Goal: Navigation & Orientation: Understand site structure

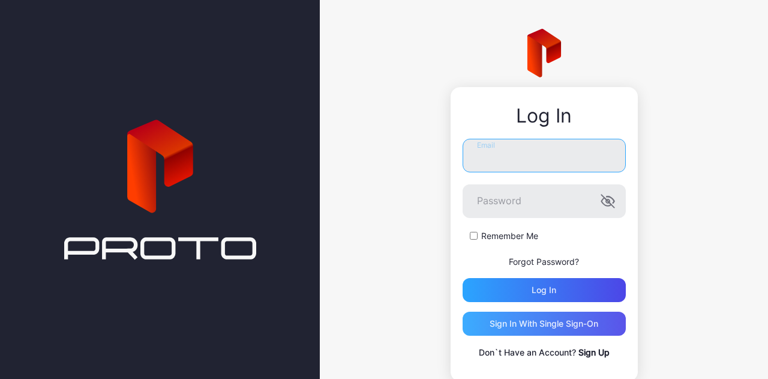
type input "**********"
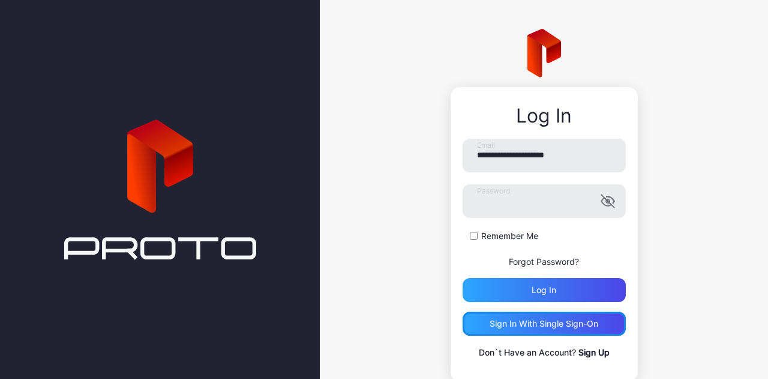
drag, startPoint x: 524, startPoint y: 323, endPoint x: 656, endPoint y: 254, distance: 149.2
click at [656, 254] on div "**********" at bounding box center [544, 205] width 448 height 410
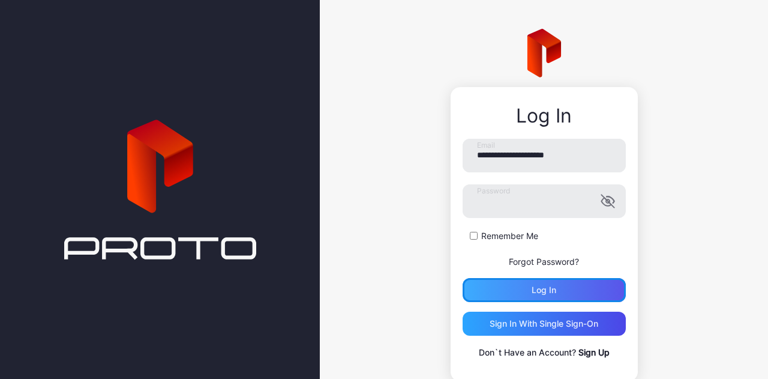
click at [573, 292] on div "Log in" at bounding box center [544, 290] width 163 height 24
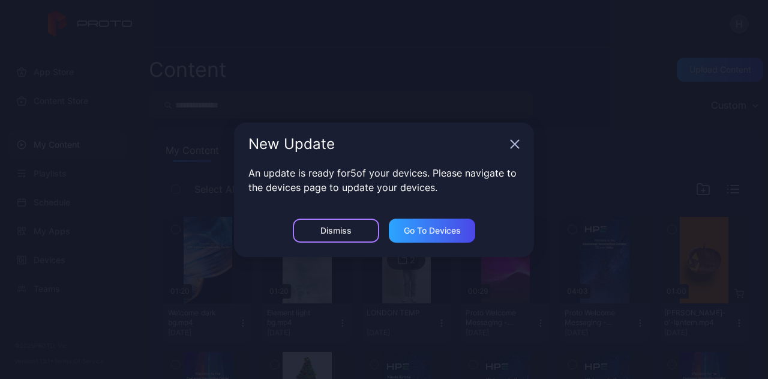
click at [355, 233] on div "Dismiss" at bounding box center [336, 230] width 86 height 24
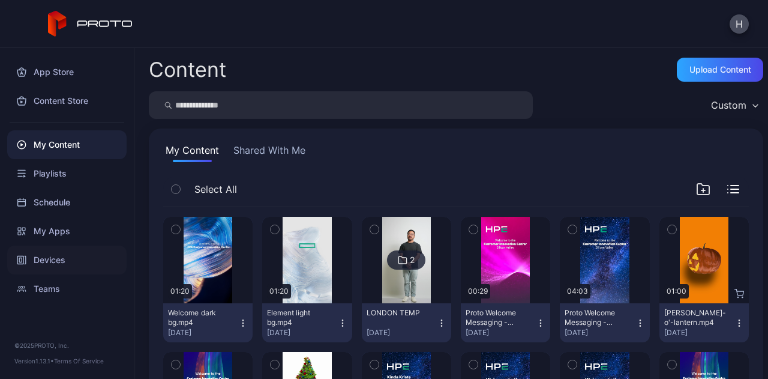
click at [80, 260] on div "Devices" at bounding box center [66, 259] width 119 height 29
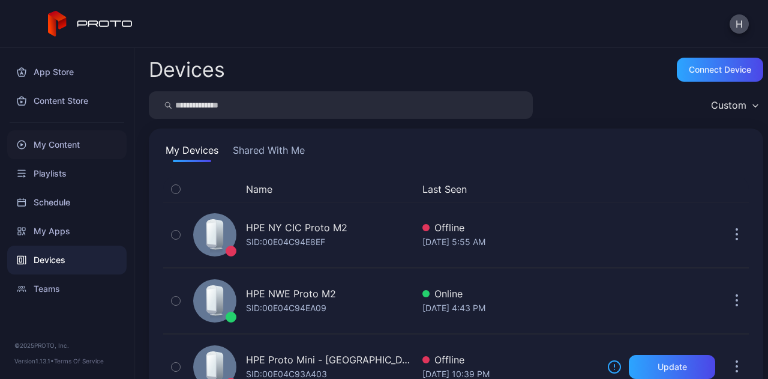
click at [70, 146] on div "My Content" at bounding box center [66, 144] width 119 height 29
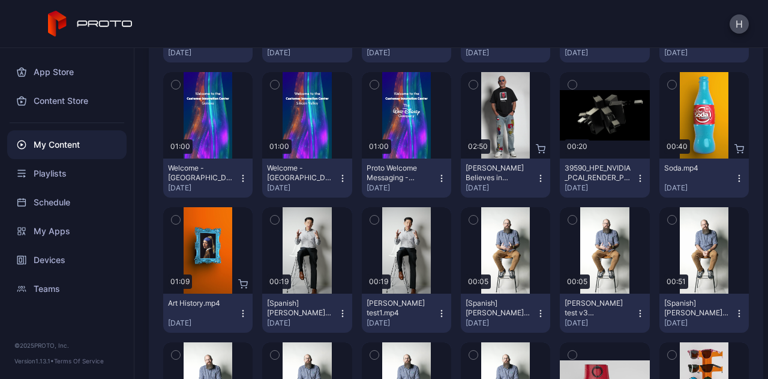
scroll to position [551, 0]
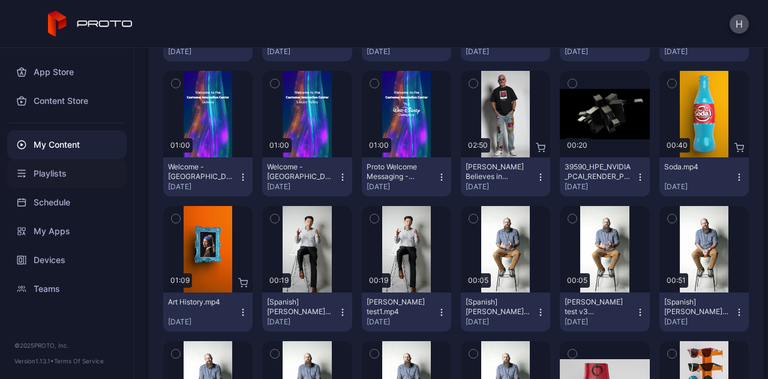
click at [82, 181] on div "Playlists" at bounding box center [66, 173] width 119 height 29
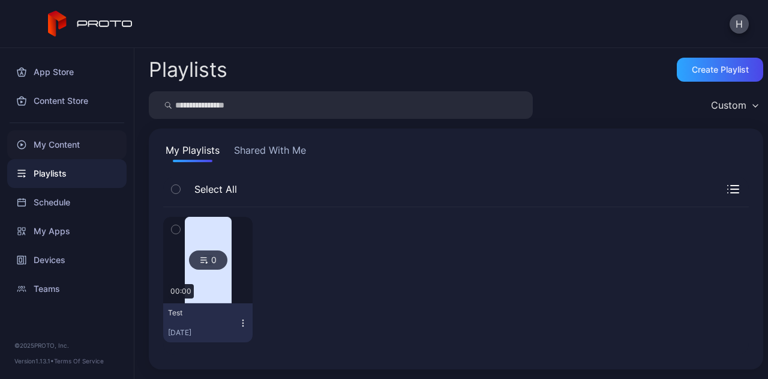
click at [67, 146] on div "My Content" at bounding box center [66, 144] width 119 height 29
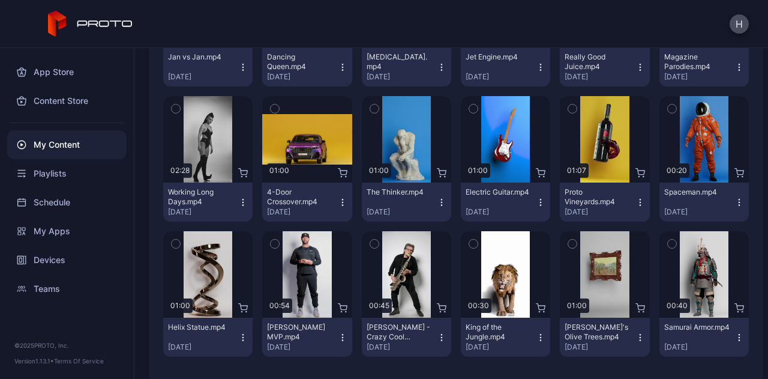
scroll to position [1626, 0]
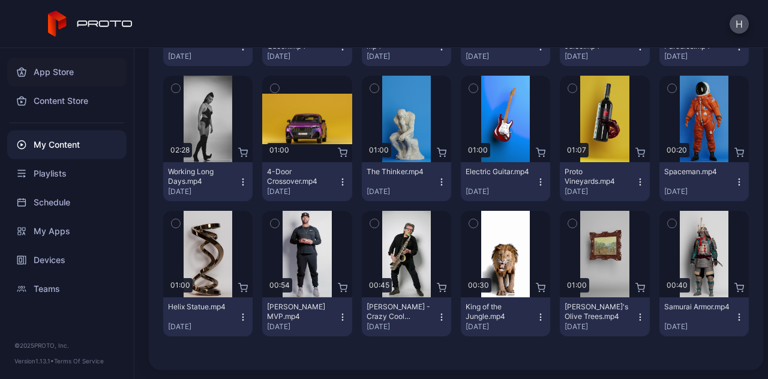
click at [65, 75] on div "App Store" at bounding box center [66, 72] width 119 height 29
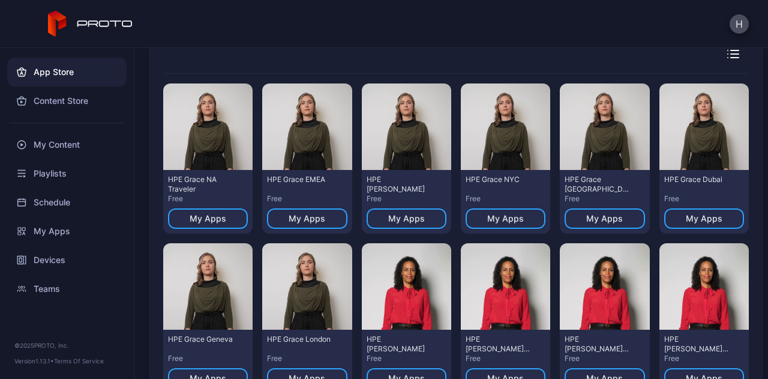
scroll to position [92, 0]
